Goal: Task Accomplishment & Management: Manage account settings

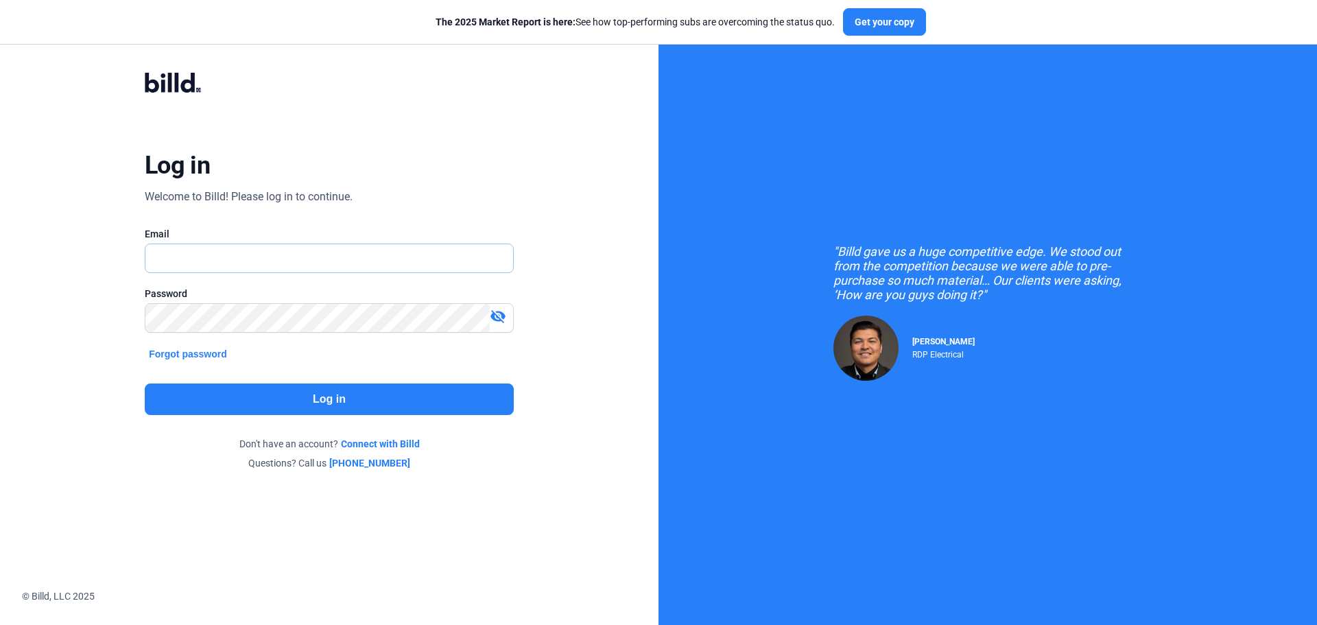
drag, startPoint x: 0, startPoint y: 0, endPoint x: 345, endPoint y: 256, distance: 429.8
click at [345, 256] on input "text" at bounding box center [321, 258] width 352 height 28
type input "[EMAIL_ADDRESS][DOMAIN_NAME]"
click at [396, 403] on button "Log in" at bounding box center [329, 399] width 369 height 32
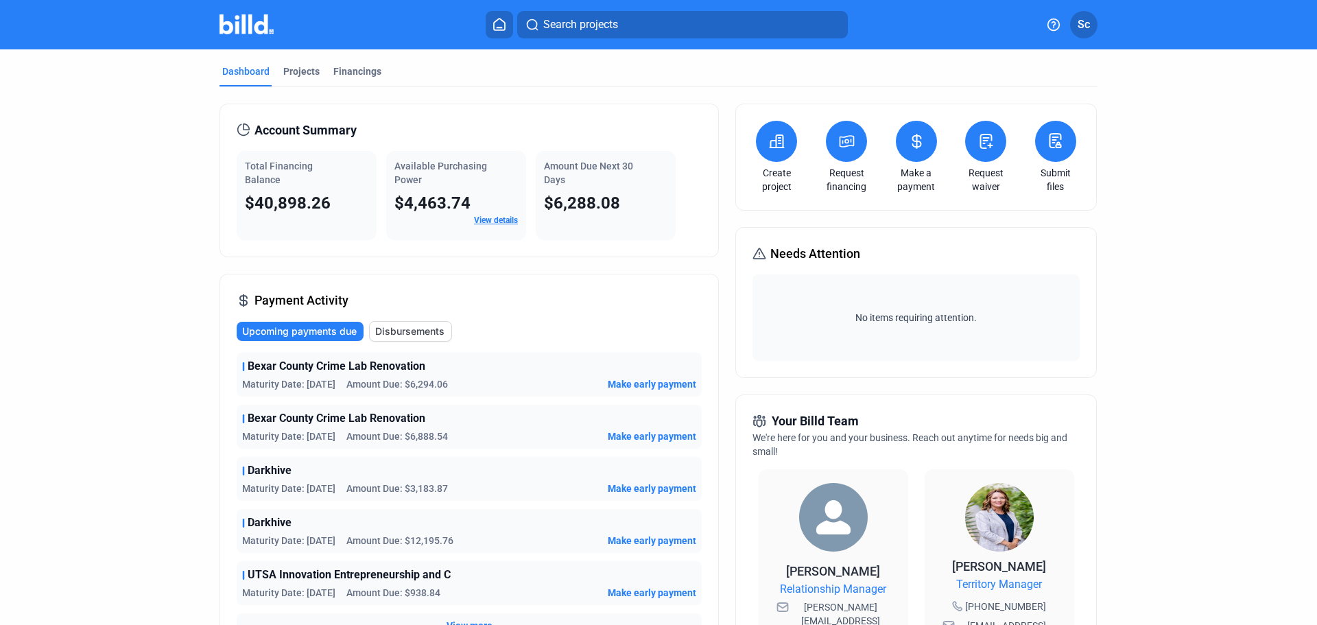
click at [299, 73] on div "Projects" at bounding box center [301, 71] width 36 height 14
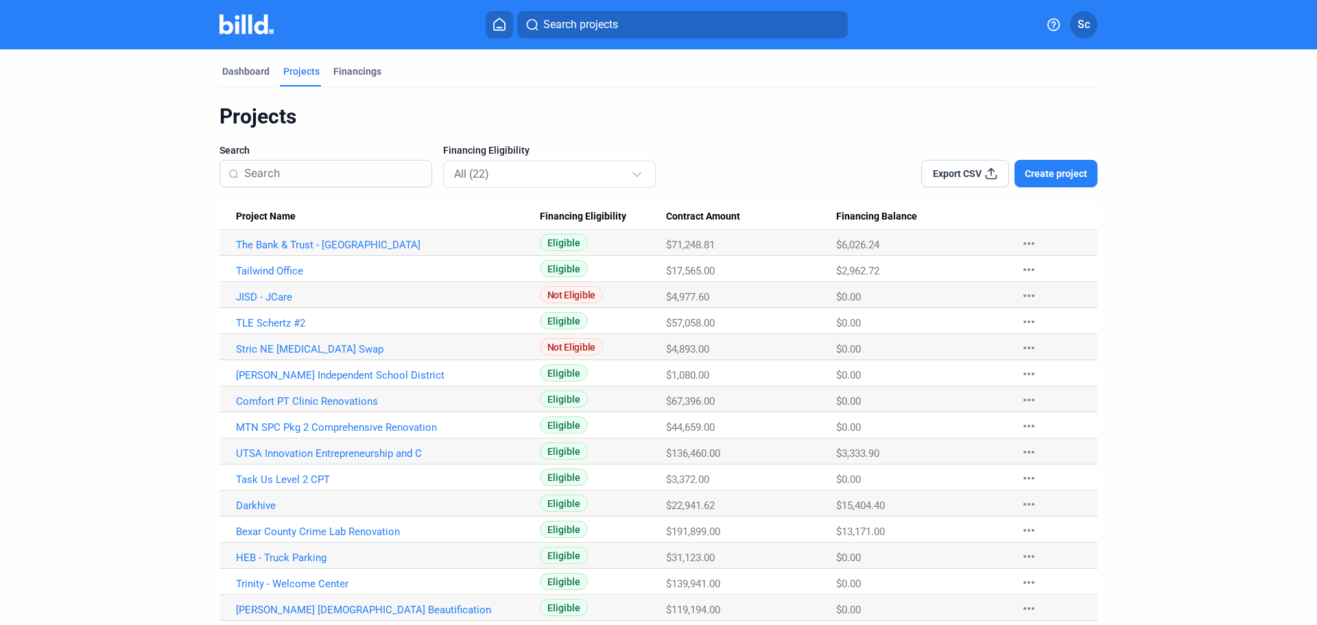
click at [276, 265] on link "Tailwind Office" at bounding box center [388, 271] width 304 height 12
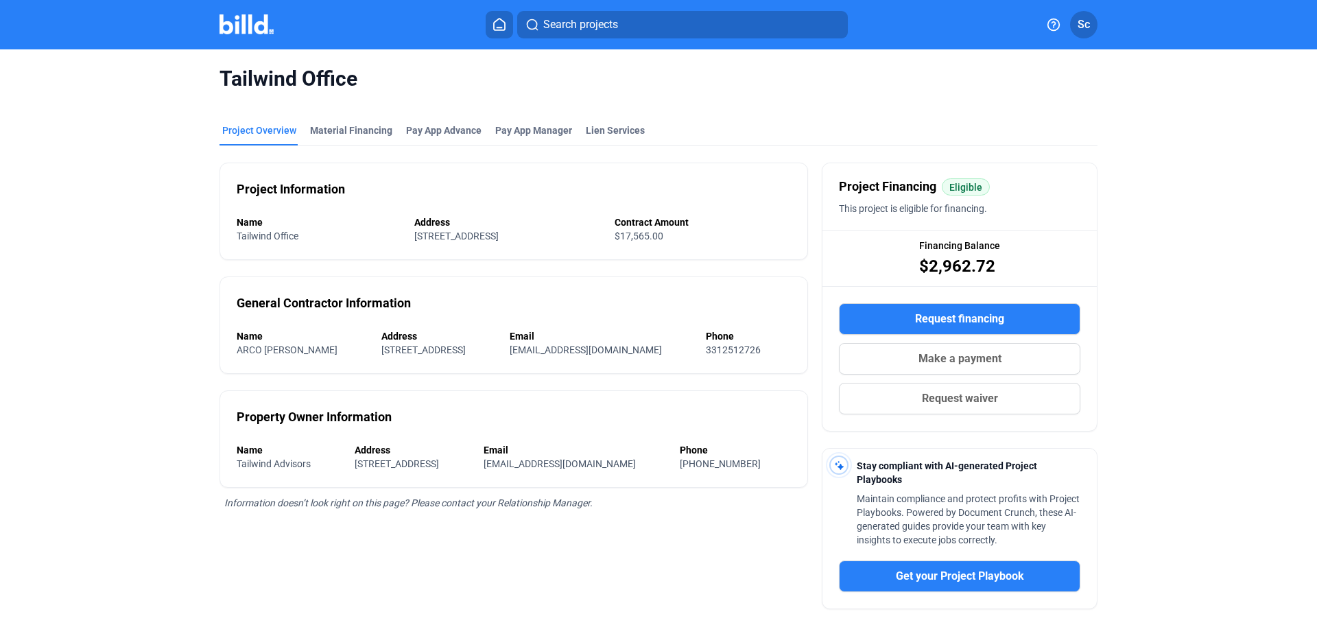
click at [328, 134] on div "Material Financing" at bounding box center [351, 130] width 82 height 14
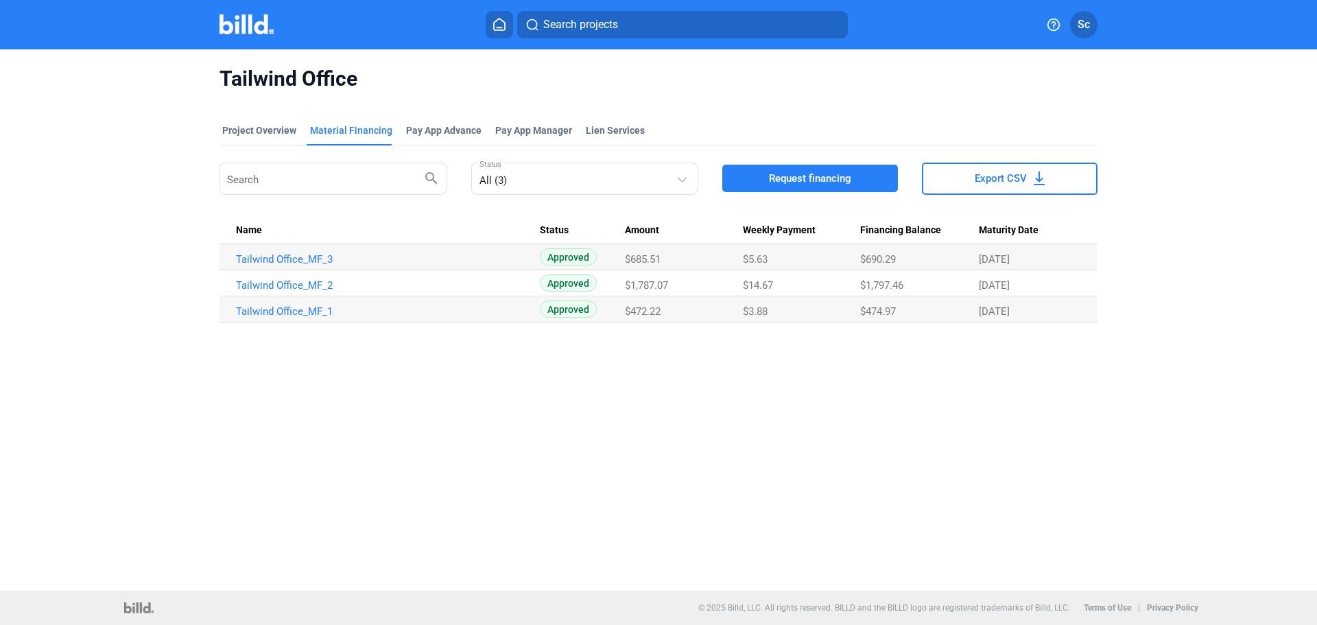
click at [289, 288] on link "Tailwind Office_MF_2" at bounding box center [388, 285] width 304 height 12
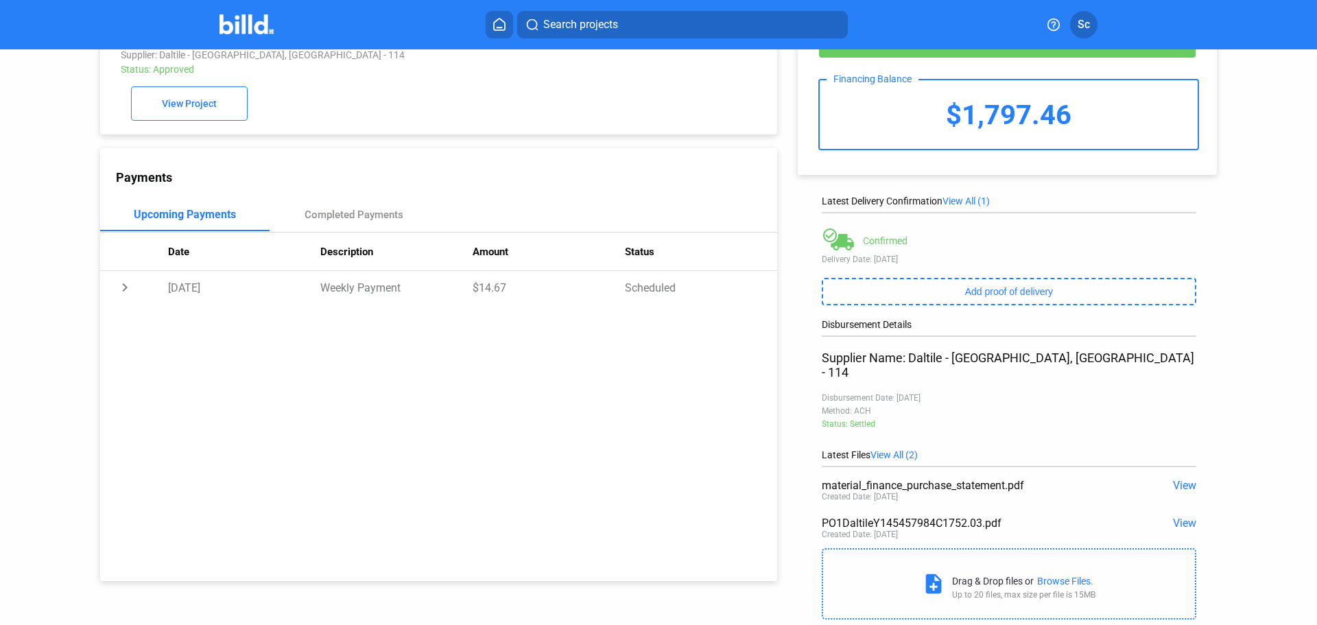
scroll to position [68, 0]
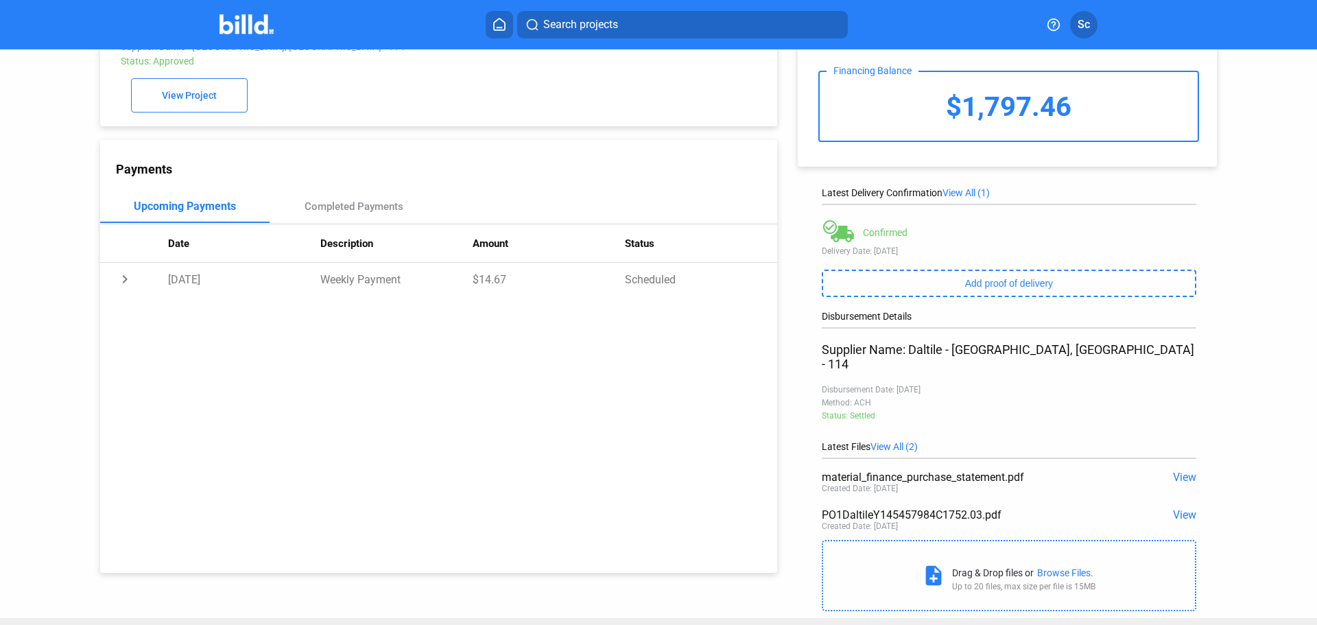
click at [1182, 508] on span "View" at bounding box center [1184, 514] width 23 height 13
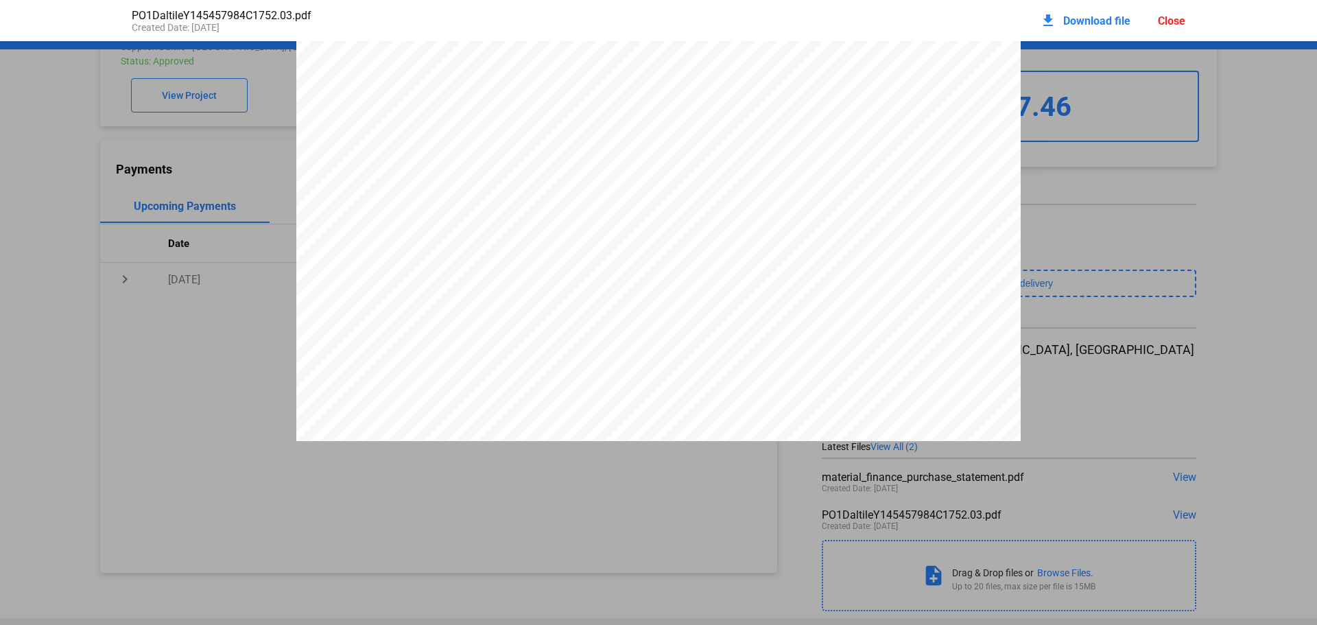
scroll to position [0, 0]
click at [1172, 364] on div "MODERN DAY FLOORS [STREET_ADDRESS][PERSON_NAME]–1940 Phone: [PHONE_NUMBER] Fax:…" at bounding box center [658, 322] width 1317 height 560
click at [1148, 416] on div "MODERN DAY FLOORS [STREET_ADDRESS][PERSON_NAME]–1940 Phone: [PHONE_NUMBER] Fax:…" at bounding box center [658, 322] width 1317 height 560
click at [1172, 26] on div "Close" at bounding box center [1171, 20] width 27 height 13
